Goal: Find specific page/section: Find specific page/section

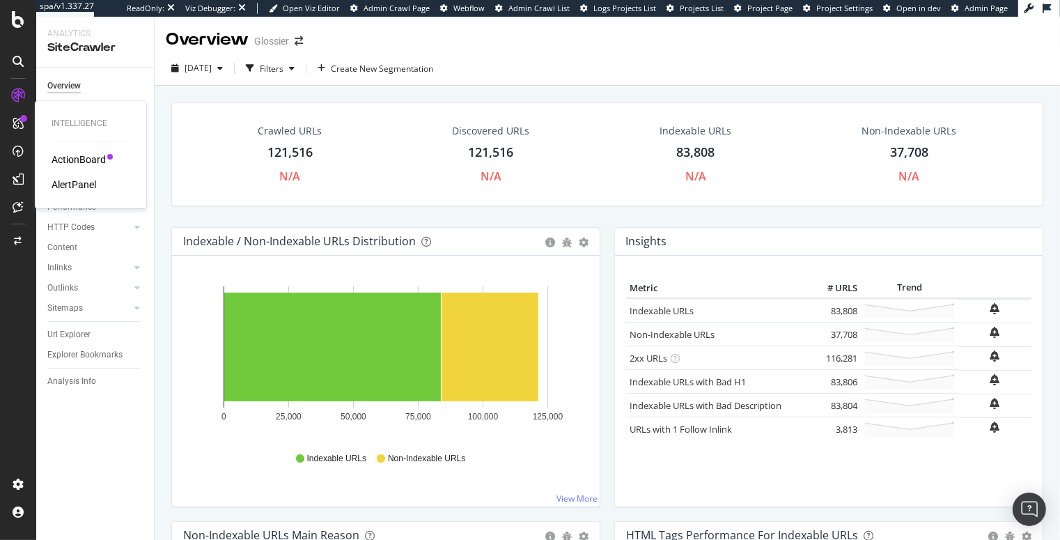
click at [103, 157] on div "ActionBoard" at bounding box center [79, 159] width 54 height 14
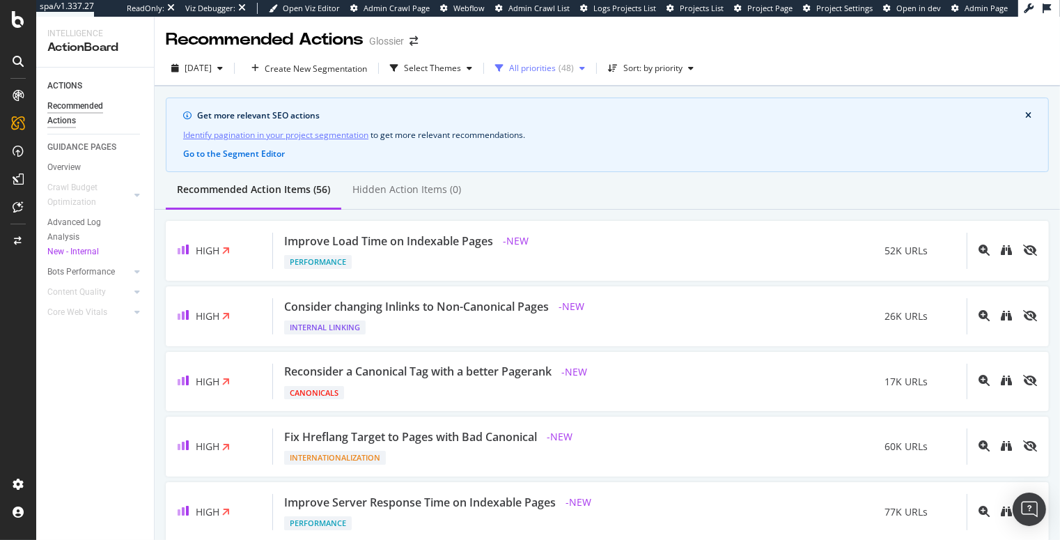
click at [574, 72] on div "( 48 )" at bounding box center [565, 68] width 15 height 8
